Goal: Task Accomplishment & Management: Manage account settings

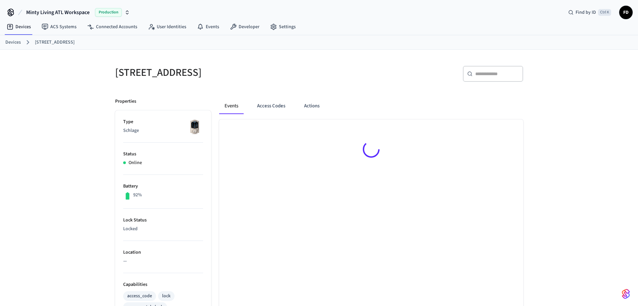
click at [18, 44] on link "Devices" at bounding box center [12, 42] width 15 height 7
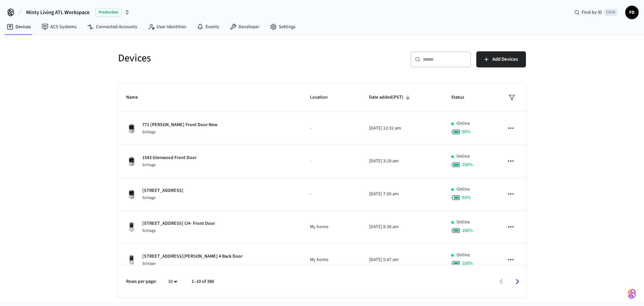
click at [431, 63] on div "​ ​" at bounding box center [441, 59] width 60 height 16
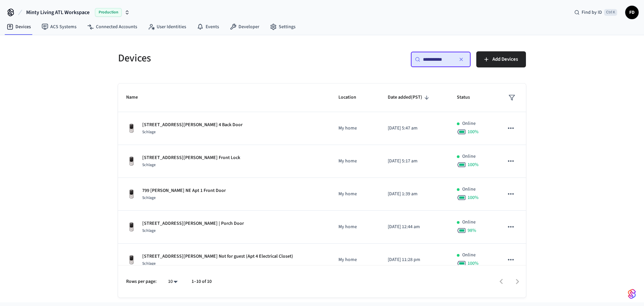
type input "**********"
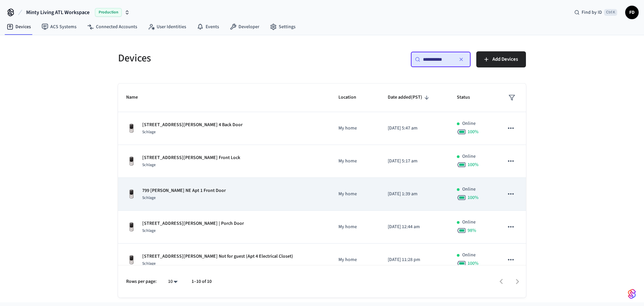
click at [297, 193] on div "799 [PERSON_NAME] NE Apt 1 Front Door Schlage" at bounding box center [224, 194] width 196 height 14
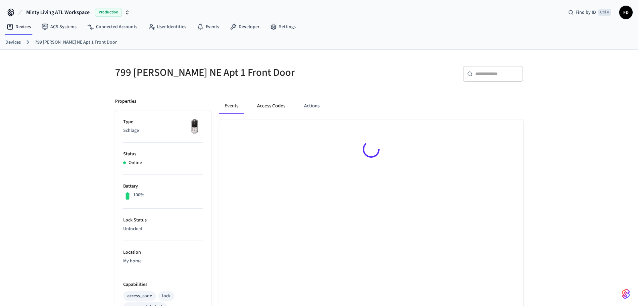
click at [280, 110] on button "Access Codes" at bounding box center [271, 106] width 39 height 16
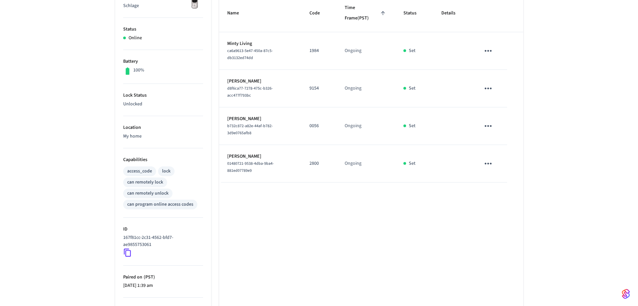
scroll to position [127, 0]
